Goal: Information Seeking & Learning: Learn about a topic

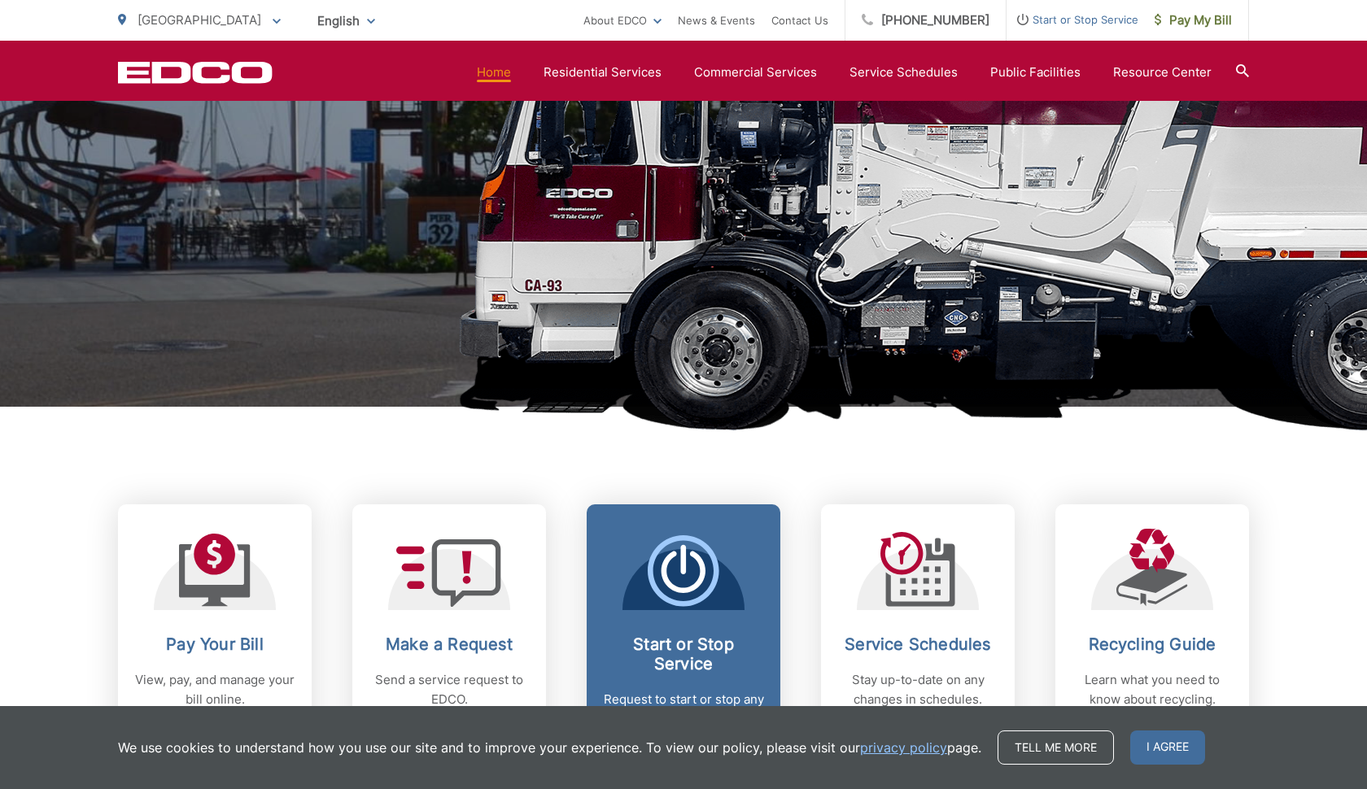
scroll to position [813, 0]
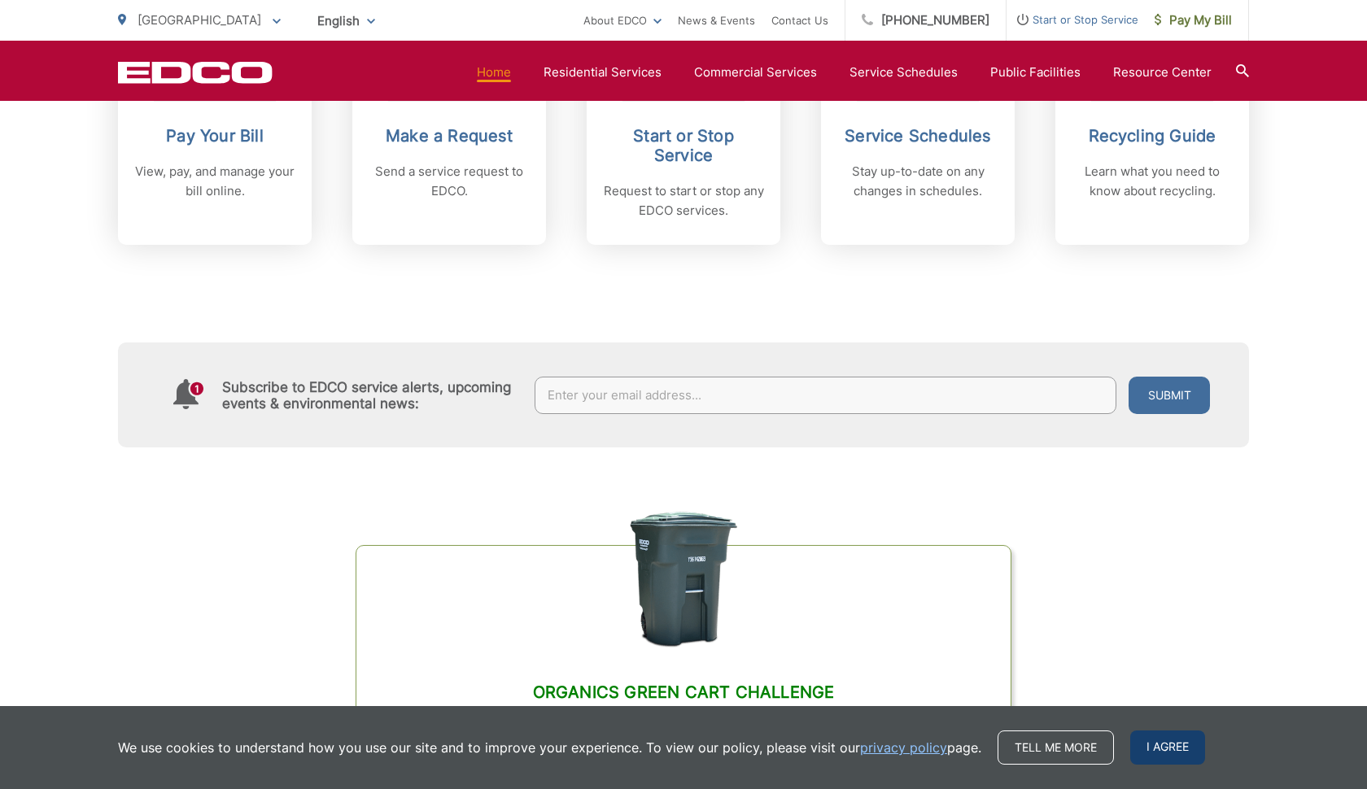
click at [1143, 733] on span "I agree" at bounding box center [1167, 748] width 75 height 34
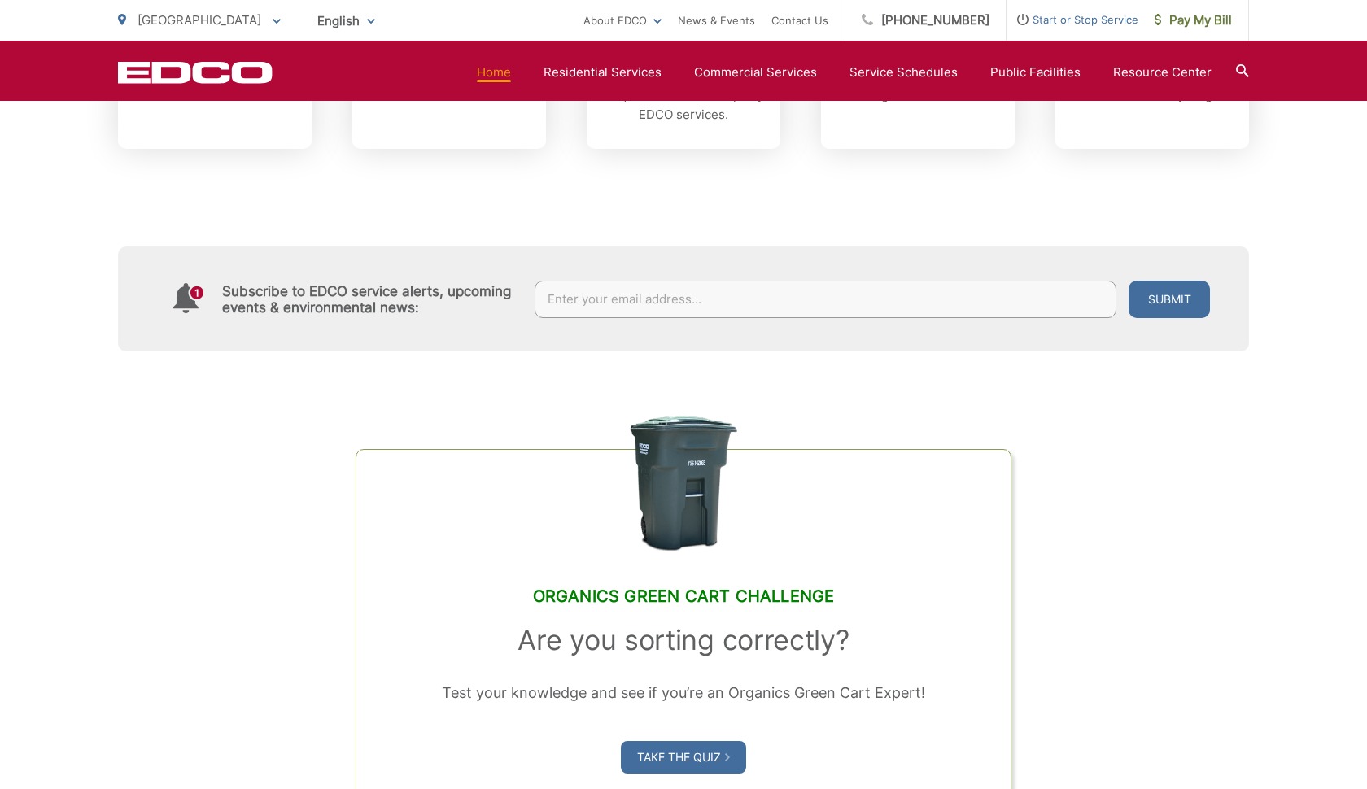
scroll to position [1119, 0]
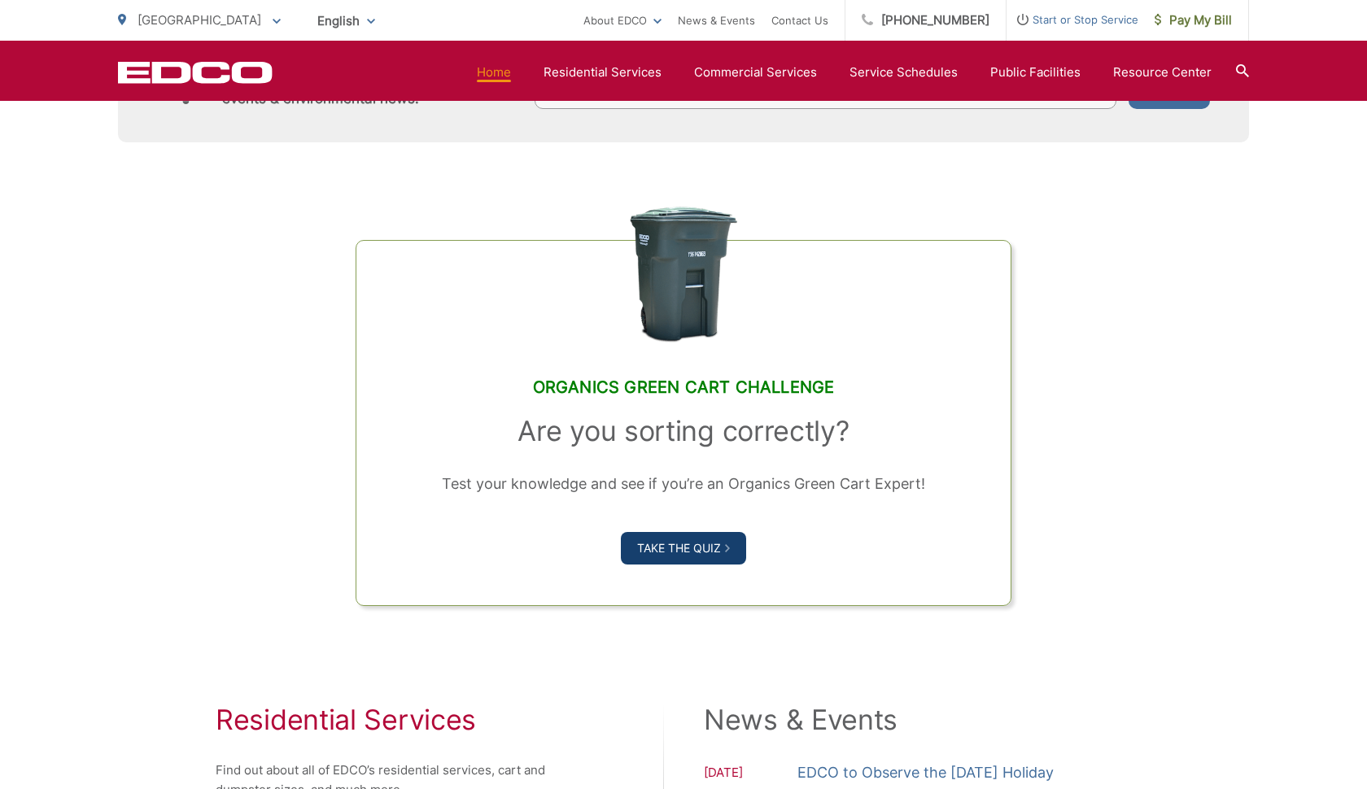
click at [696, 549] on link "Take the Quiz" at bounding box center [683, 548] width 125 height 33
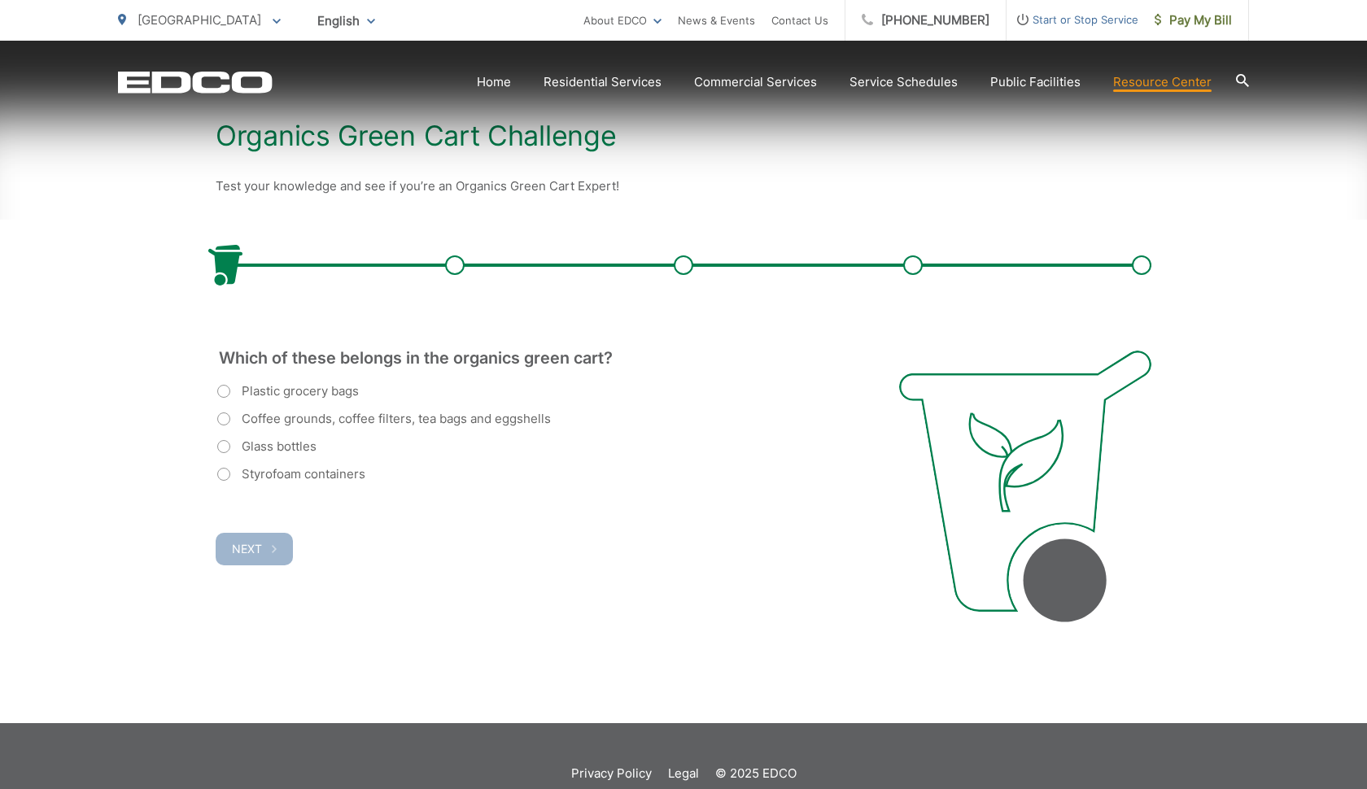
scroll to position [305, 0]
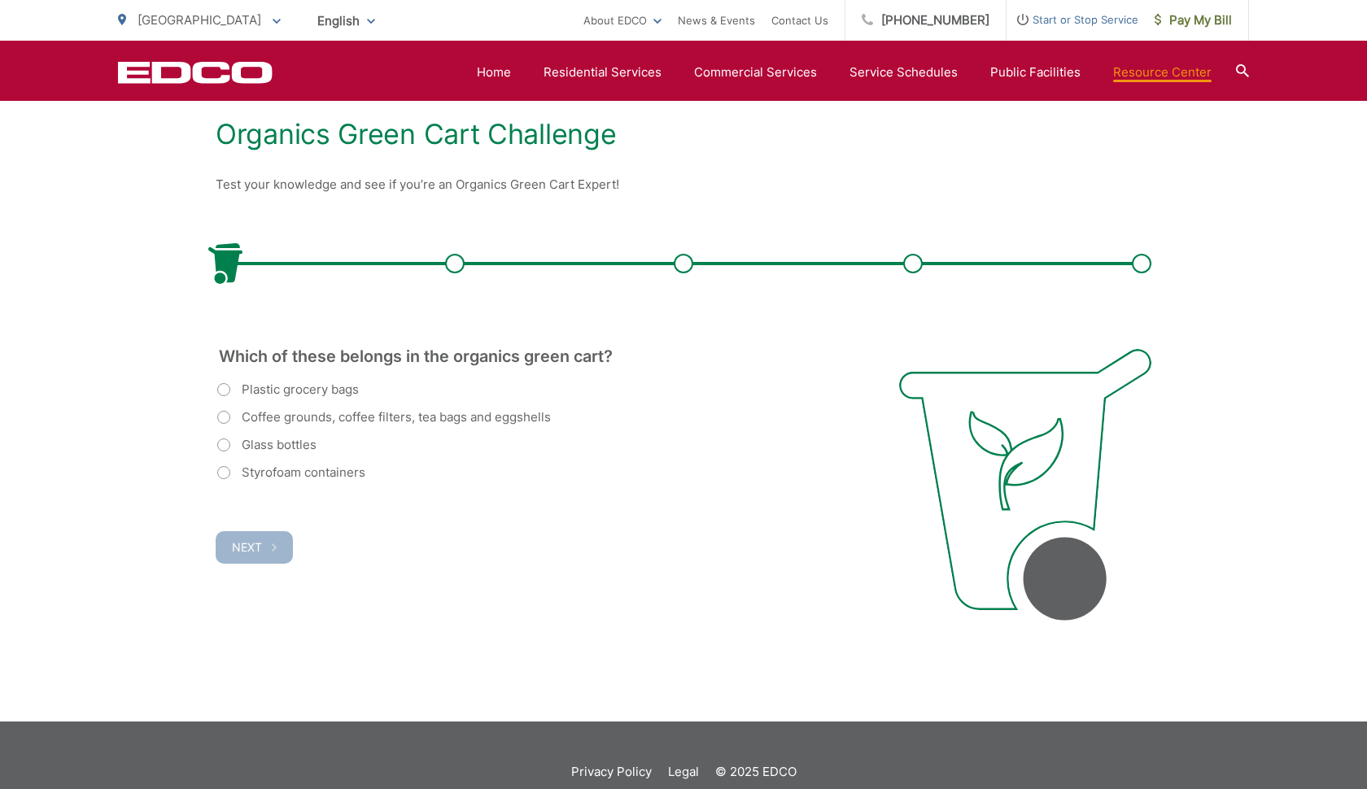
click at [334, 412] on label "Coffee grounds, coffee filters, tea bags and eggshells" at bounding box center [384, 418] width 334 height 20
radio input "true"
click at [254, 551] on span "Next" at bounding box center [247, 547] width 30 height 14
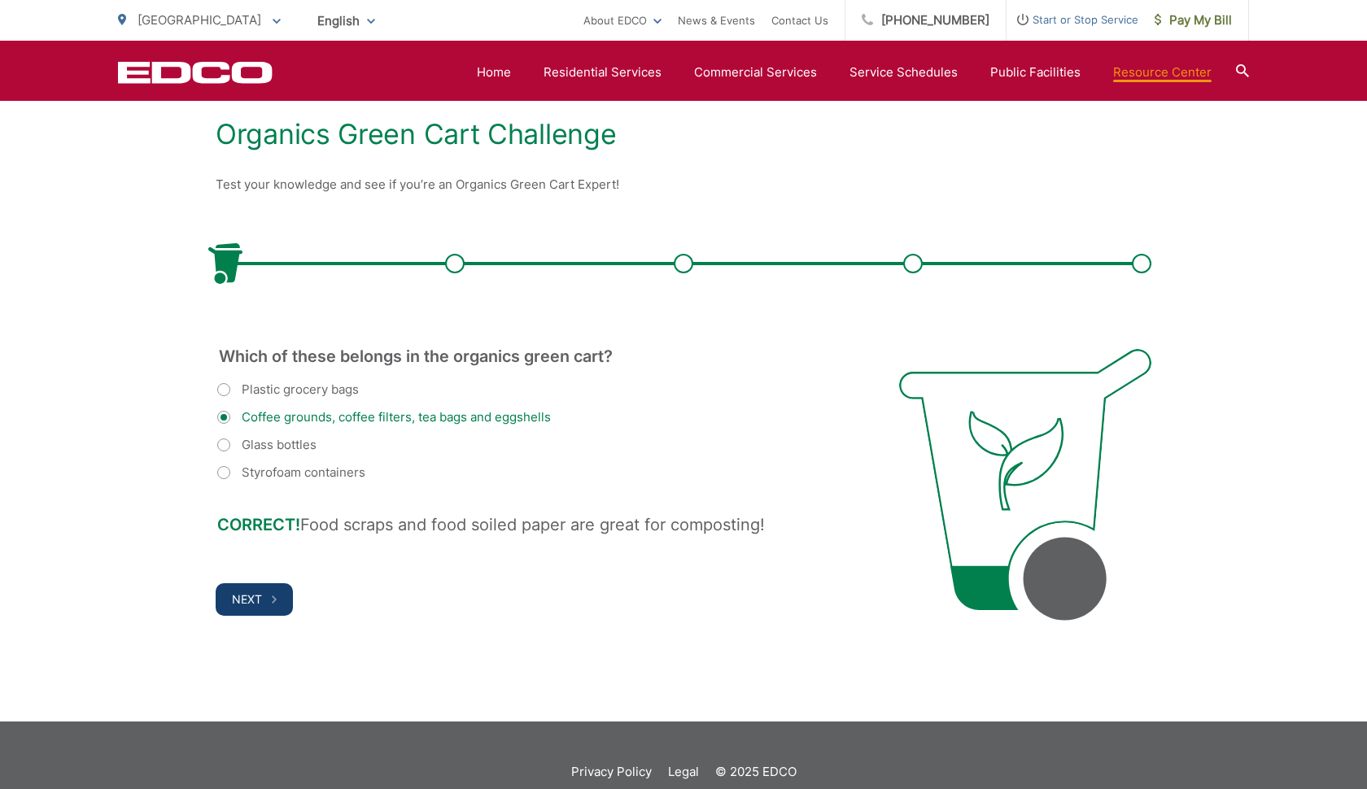
click at [233, 610] on button "Next" at bounding box center [254, 599] width 77 height 33
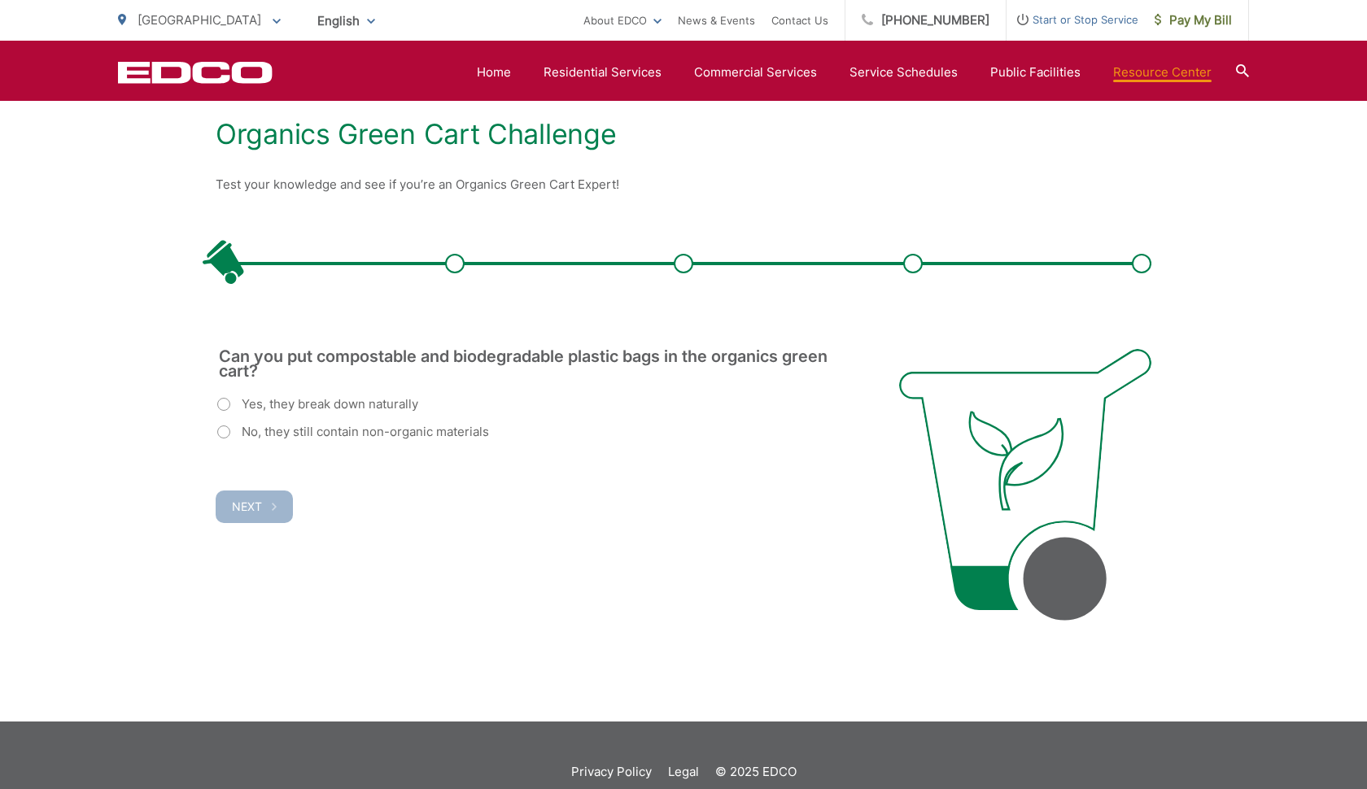
scroll to position [0, 0]
click at [273, 440] on label "No, they still contain non-organic materials" at bounding box center [353, 432] width 272 height 20
radio input "true"
click at [258, 491] on button "Next" at bounding box center [254, 507] width 77 height 33
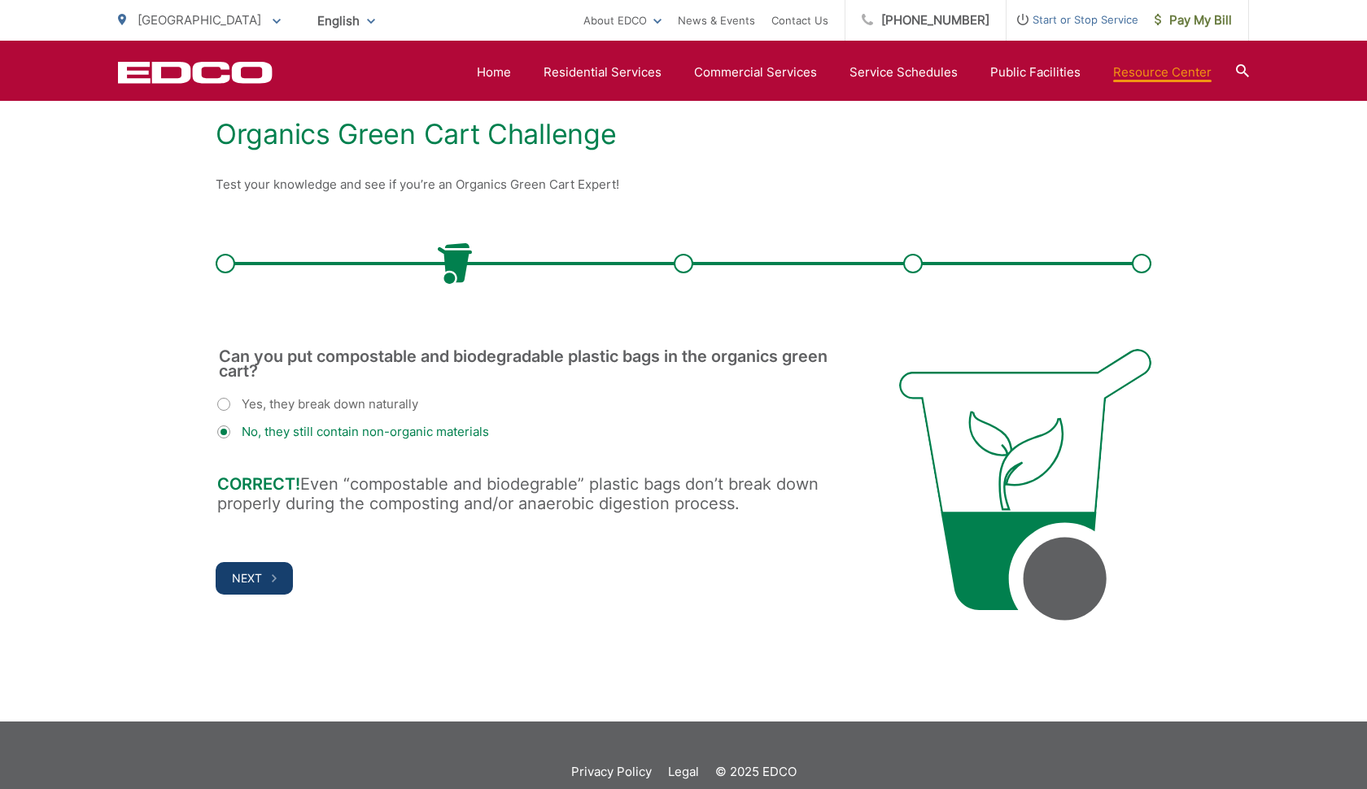
click at [234, 574] on span "Next" at bounding box center [247, 578] width 30 height 14
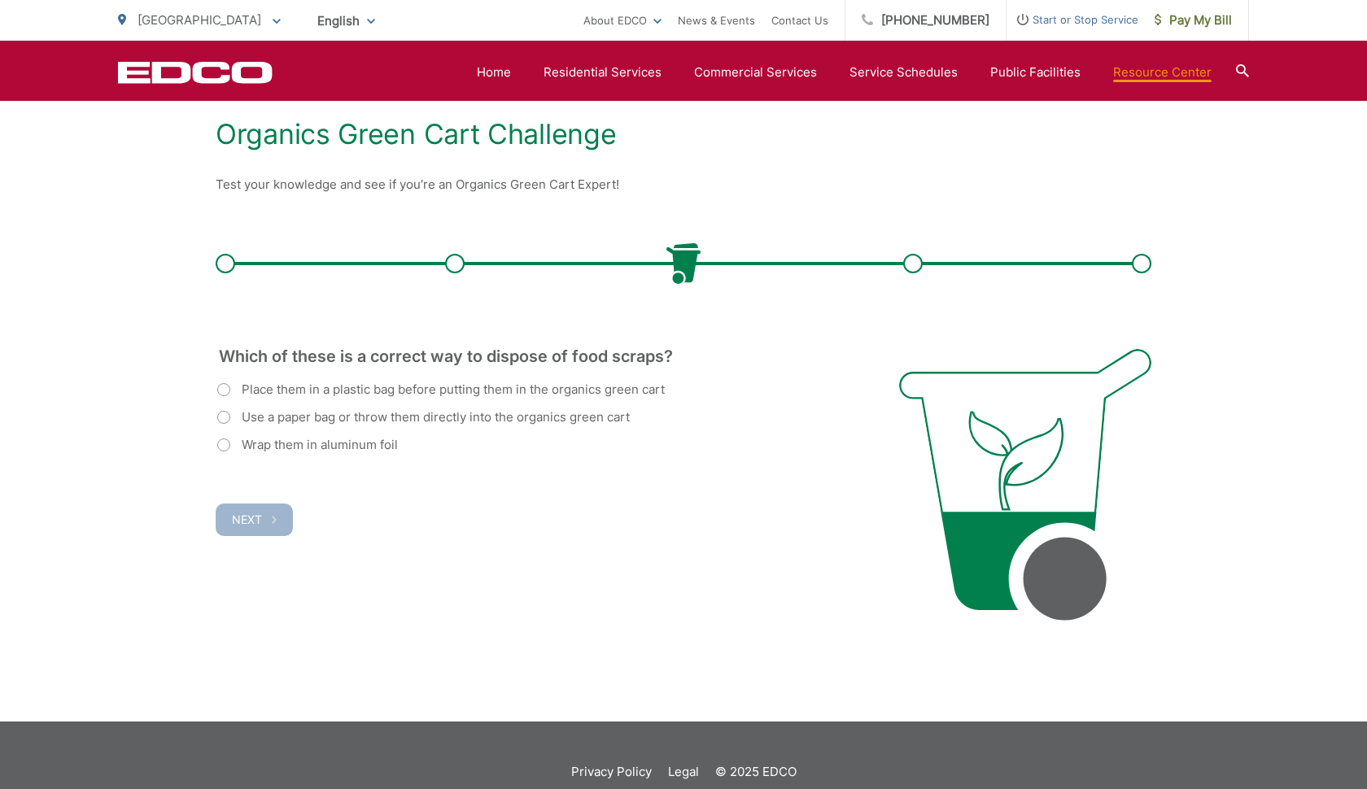
click at [338, 412] on label "Use a paper bag or throw them directly into the organics green cart" at bounding box center [423, 418] width 412 height 20
radio input "true"
click at [233, 521] on span "Next" at bounding box center [247, 520] width 30 height 14
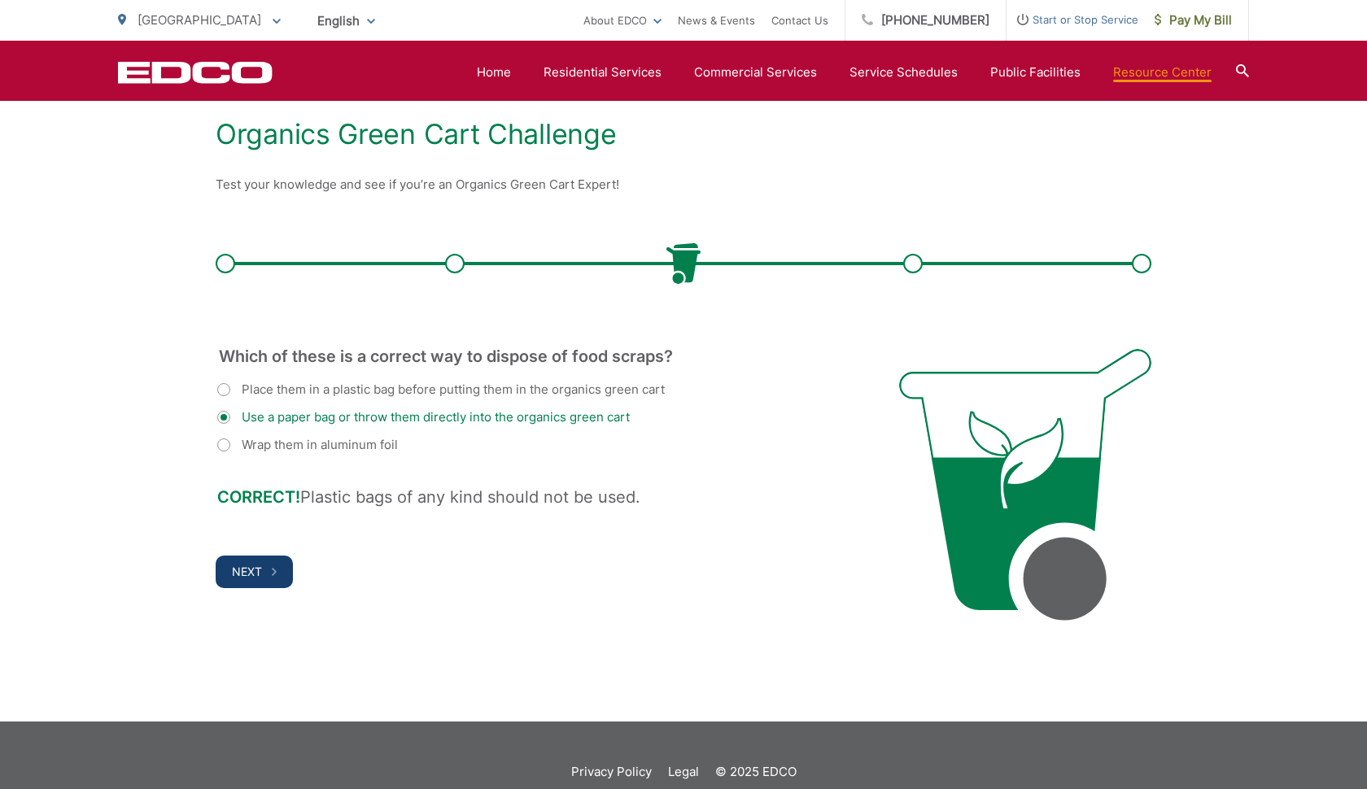
click at [245, 559] on button "Next" at bounding box center [254, 572] width 77 height 33
